Goal: Task Accomplishment & Management: Complete application form

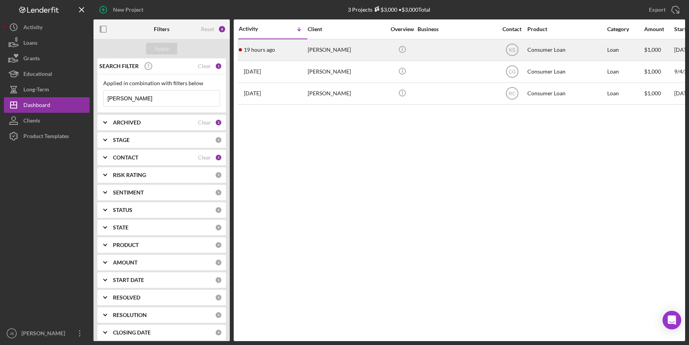
click at [337, 51] on div "[PERSON_NAME]" at bounding box center [347, 50] width 78 height 21
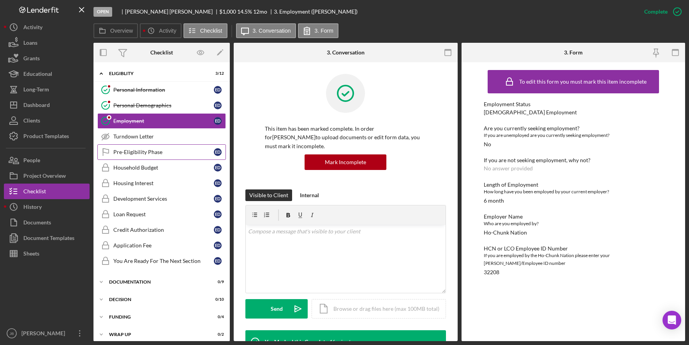
click at [179, 158] on link "Pre-Eligibility Phase Pre-Eligibility Phase E D" at bounding box center [161, 152] width 129 height 16
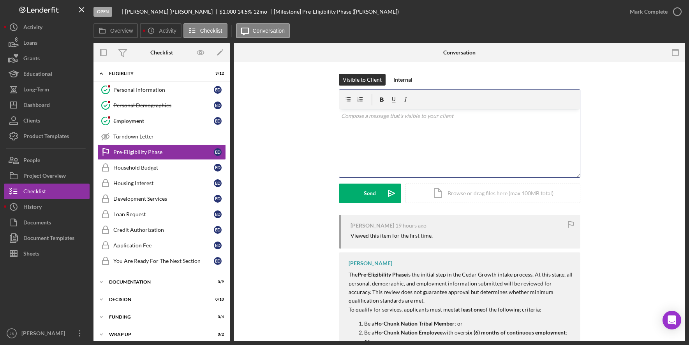
click at [393, 124] on div "v Color teal Color pink Remove color Add row above Add row below Add column bef…" at bounding box center [459, 143] width 241 height 68
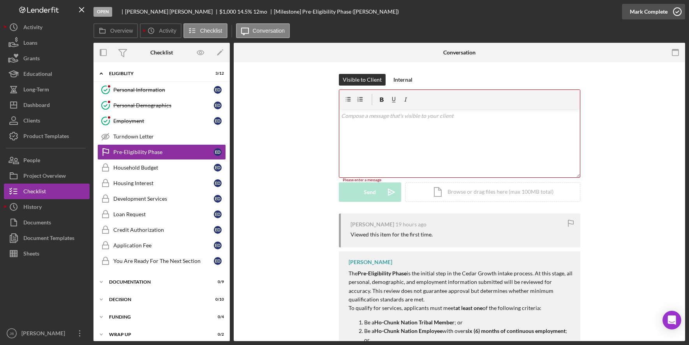
click at [680, 13] on icon "button" at bounding box center [677, 11] width 19 height 19
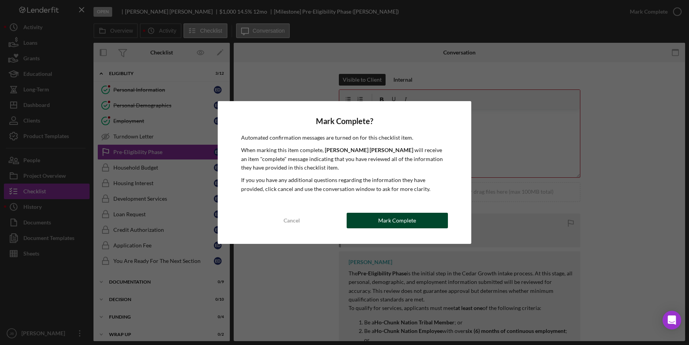
click at [409, 220] on div "Mark Complete" at bounding box center [397, 221] width 38 height 16
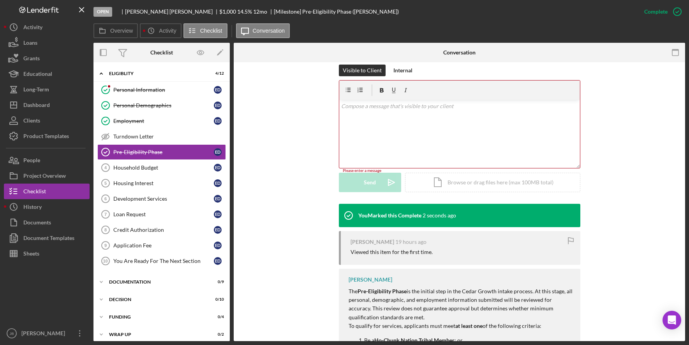
scroll to position [117, 0]
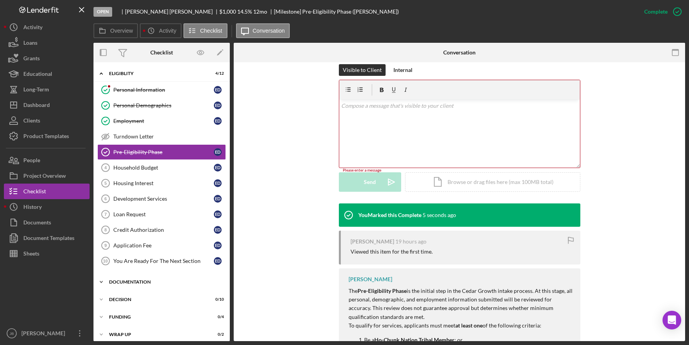
click at [174, 280] on div "Documentation" at bounding box center [164, 282] width 111 height 5
click at [340, 30] on div "Overview Icon/History Activity Checklist Icon/Message Conversation" at bounding box center [389, 31] width 592 height 16
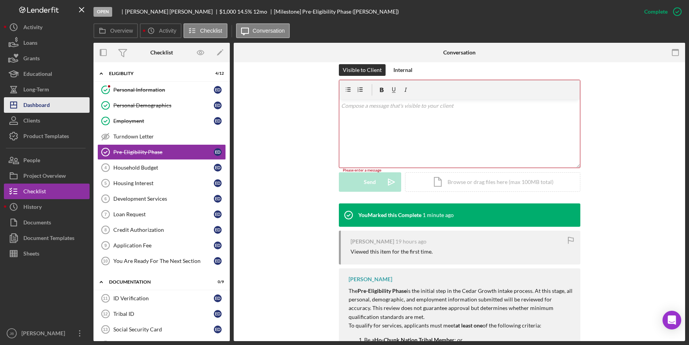
click at [48, 102] on div "Dashboard" at bounding box center [36, 106] width 26 height 18
